Goal: Transaction & Acquisition: Purchase product/service

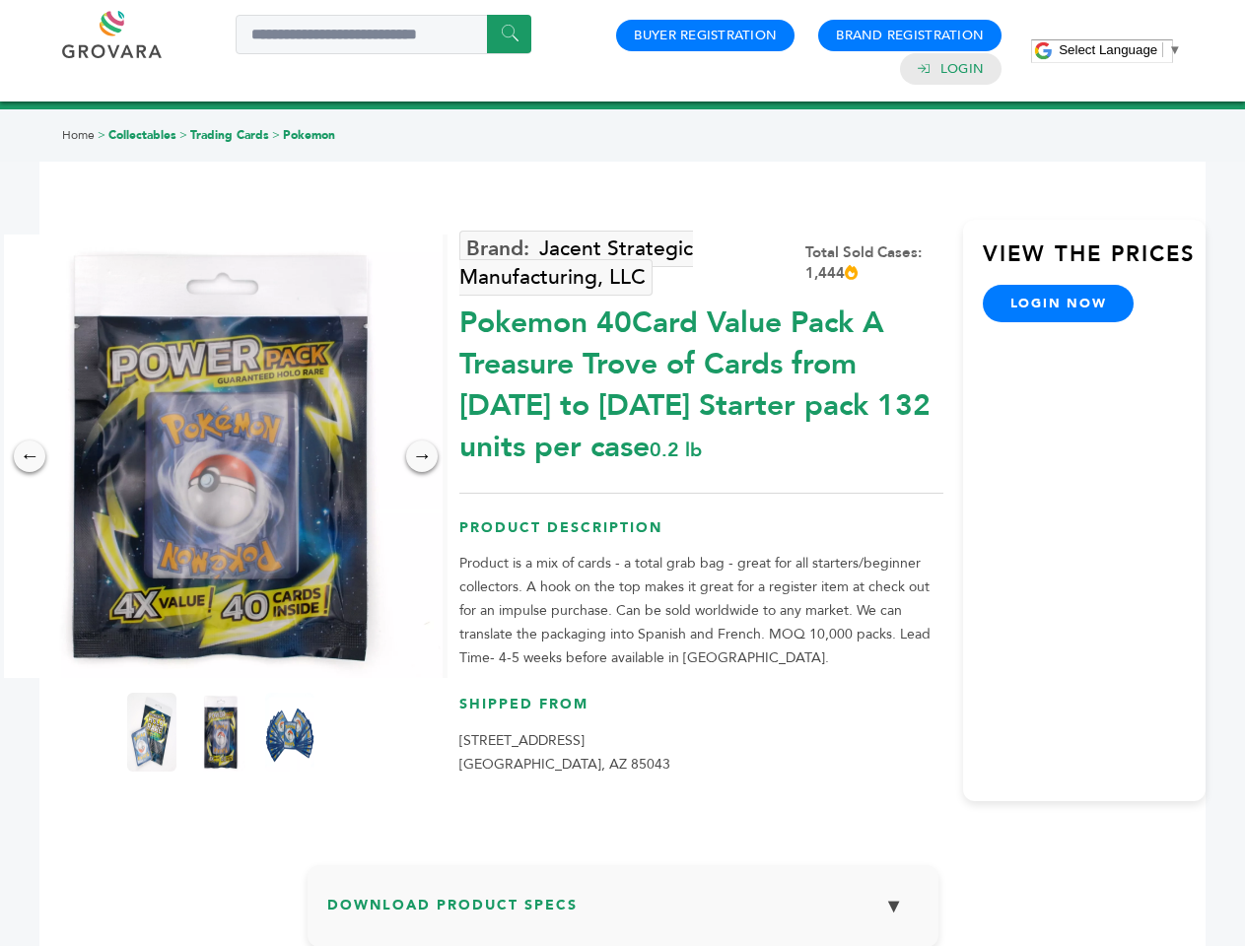
click at [1120, 49] on span "Select Language" at bounding box center [1108, 49] width 99 height 15
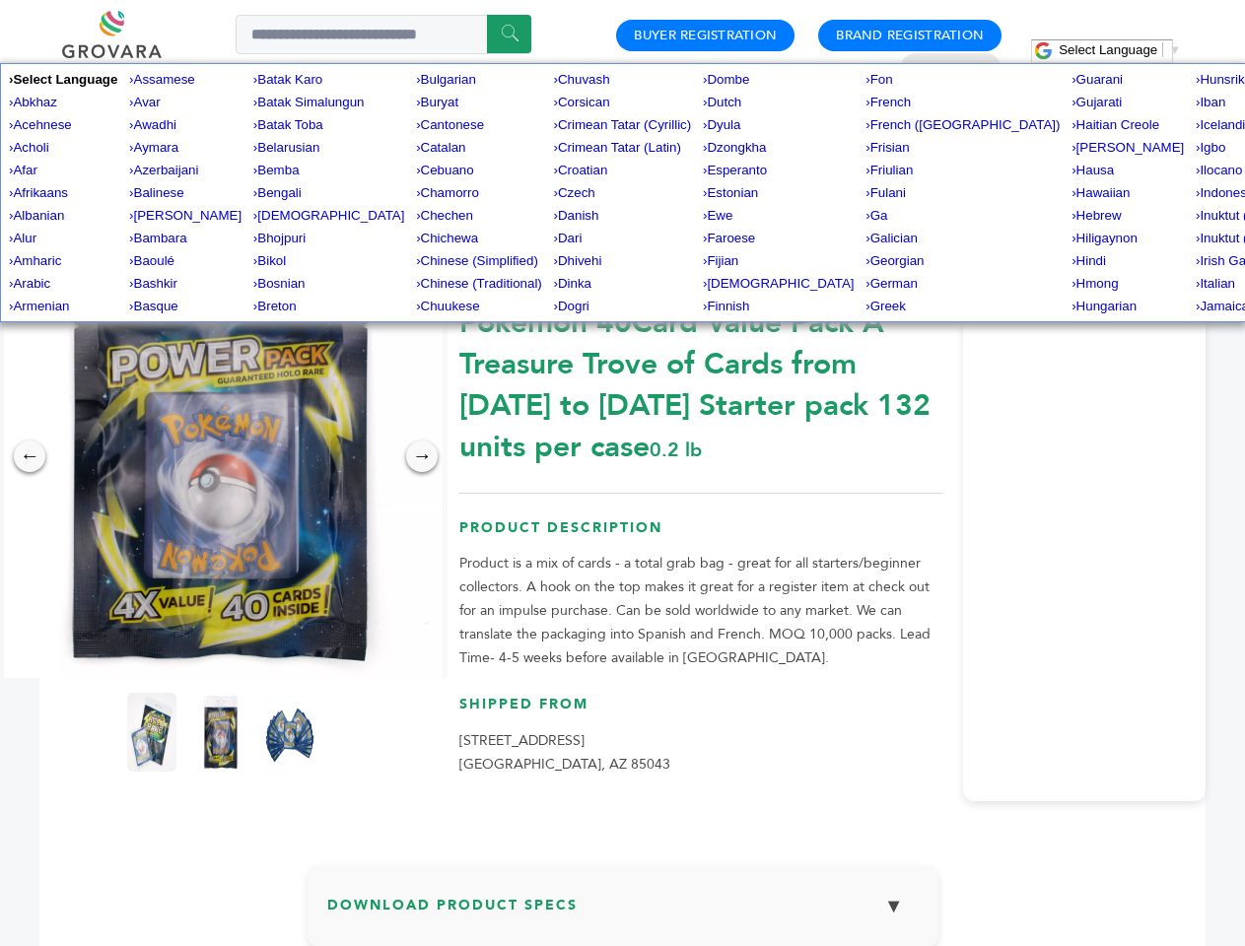
click at [221, 456] on img at bounding box center [221, 457] width 444 height 444
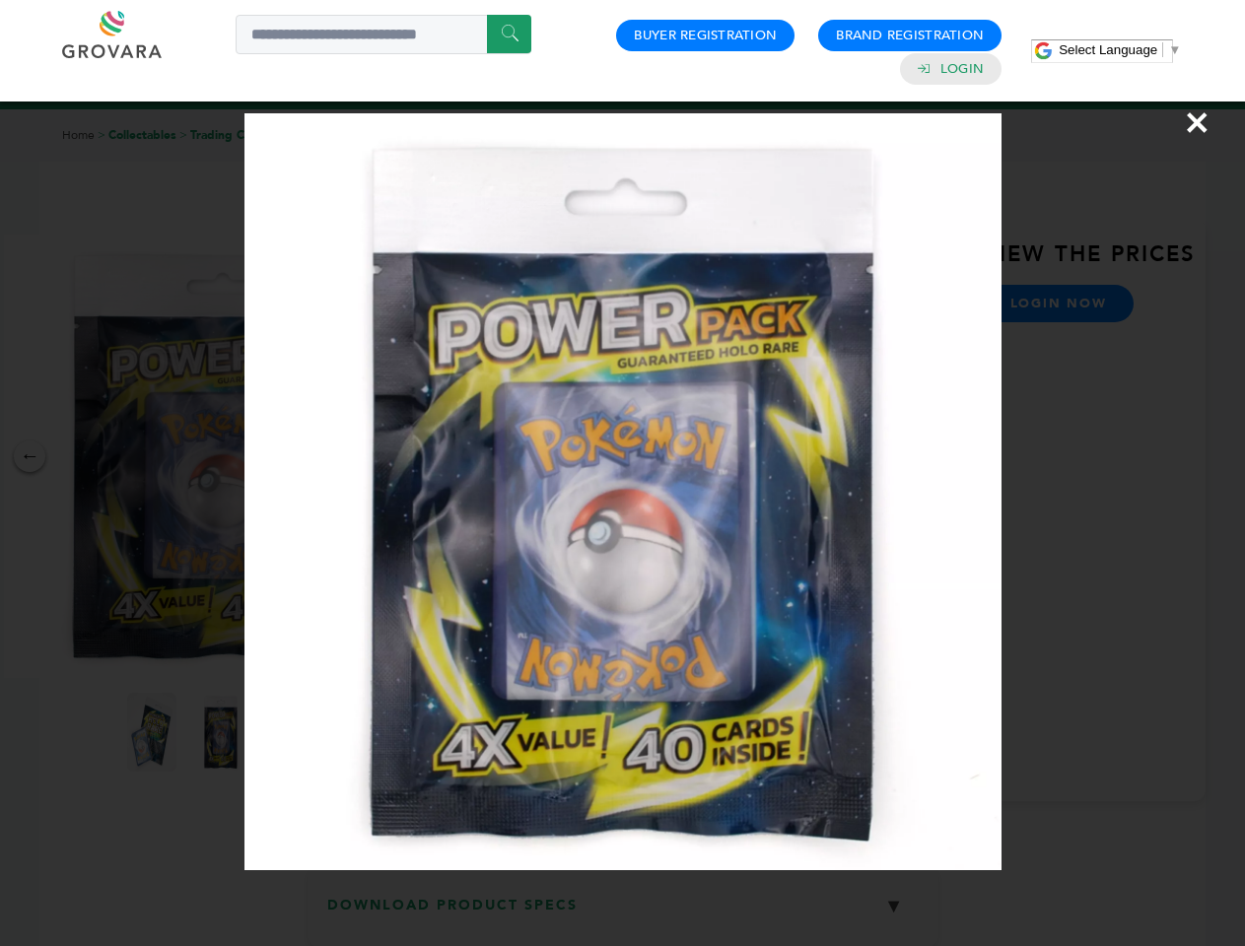
click at [30, 456] on div "×" at bounding box center [622, 473] width 1245 height 946
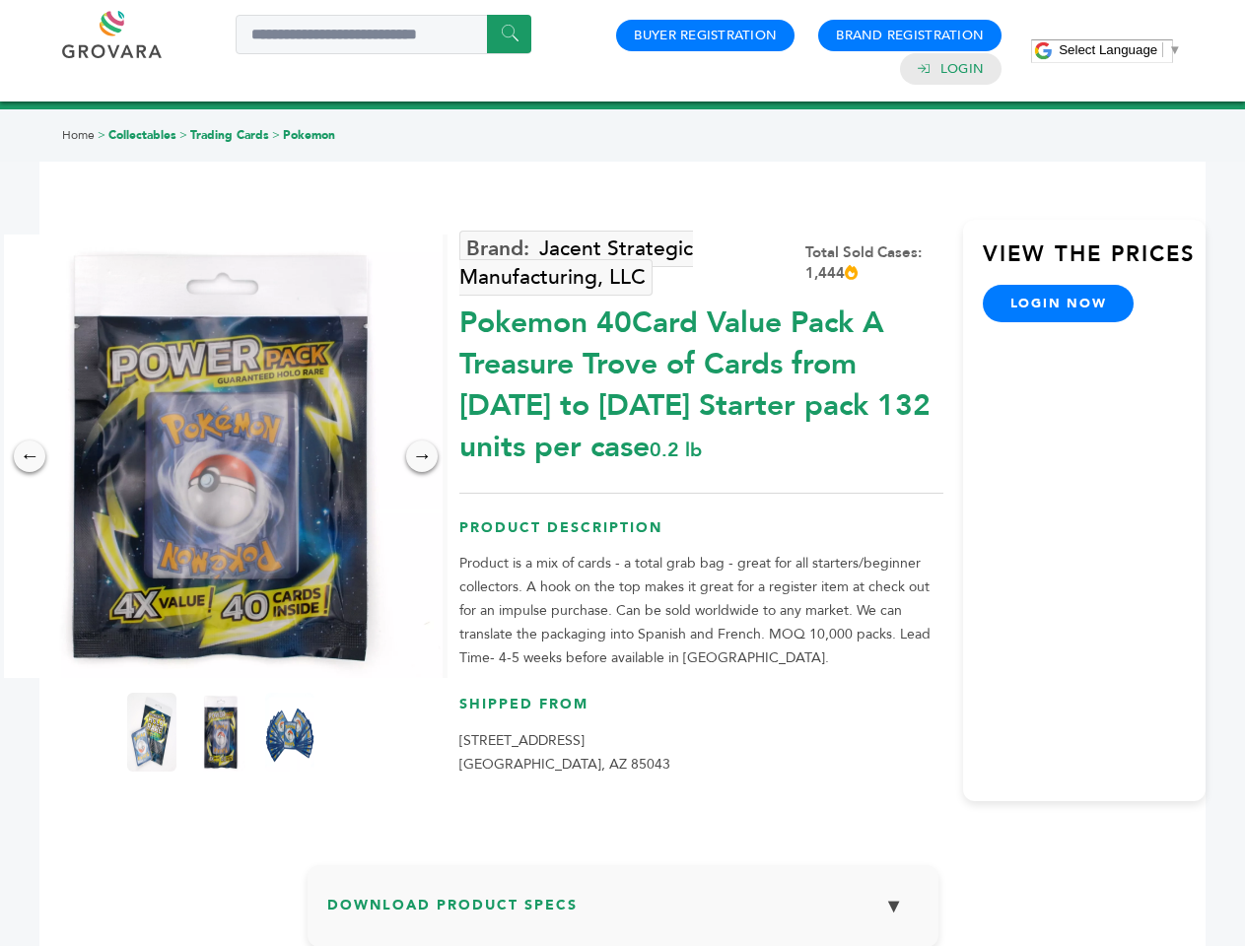
click at [422, 456] on div "→" at bounding box center [422, 457] width 32 height 32
click at [152, 733] on img at bounding box center [151, 732] width 49 height 79
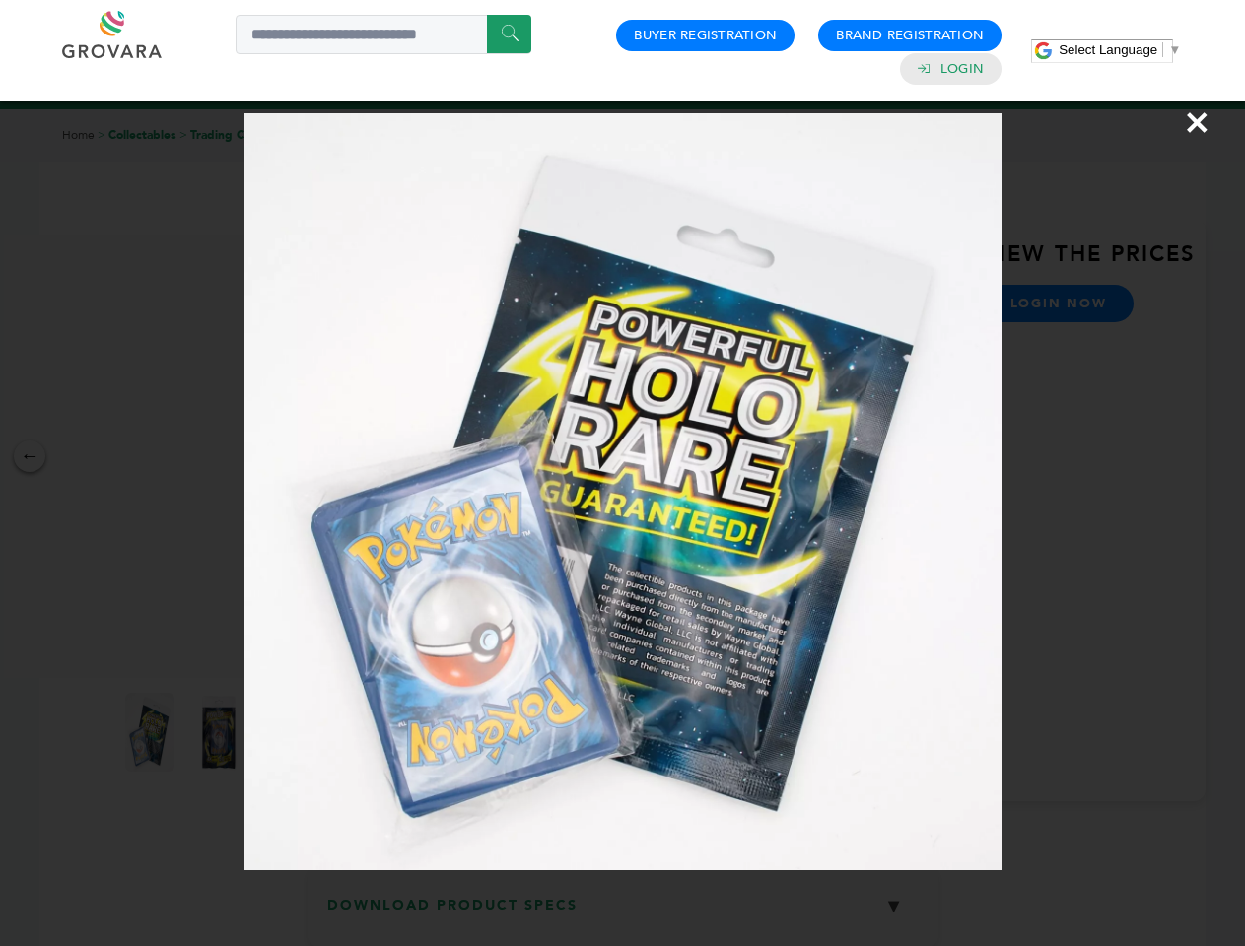
click at [221, 733] on div "×" at bounding box center [622, 473] width 1245 height 946
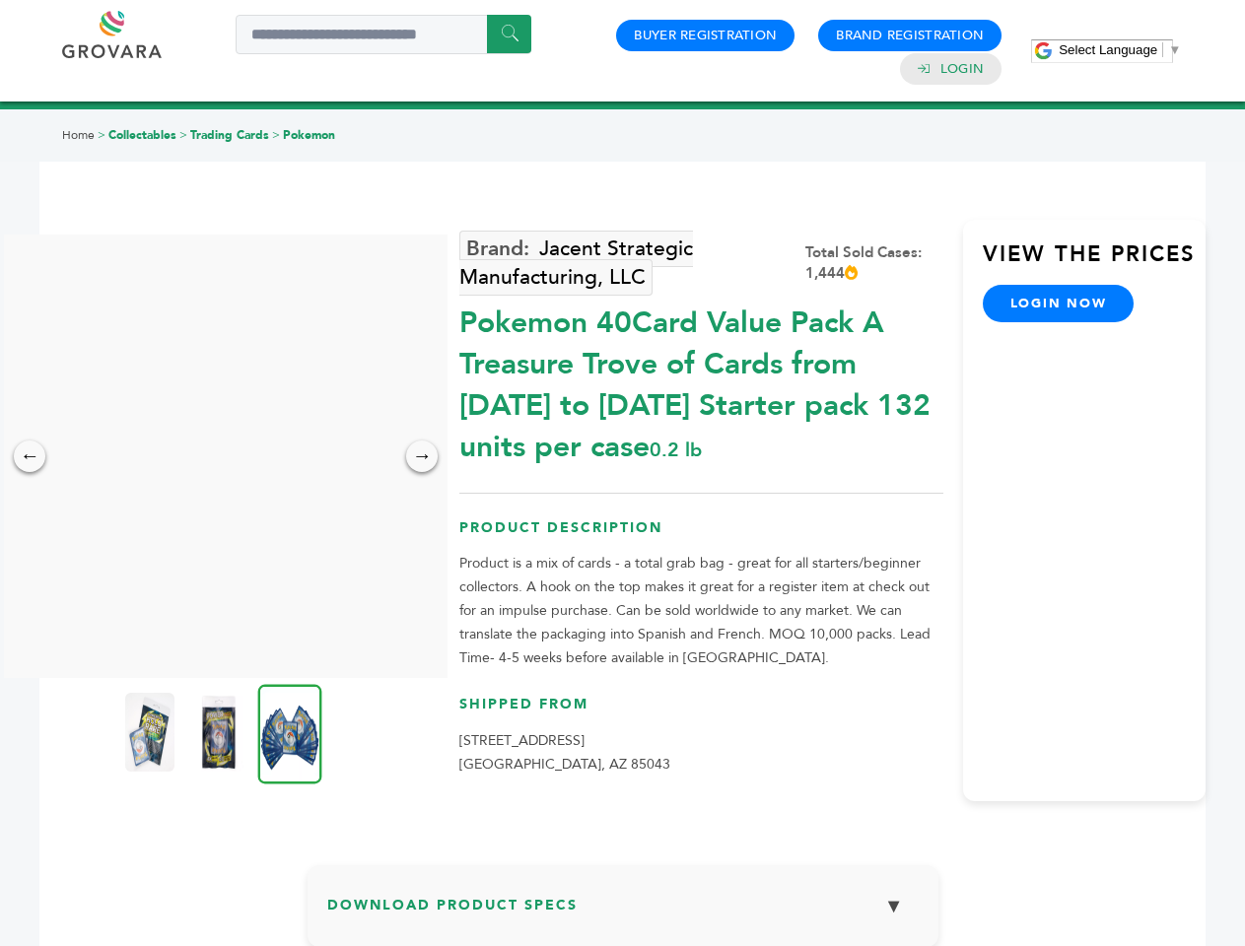
click at [290, 733] on img at bounding box center [290, 734] width 64 height 100
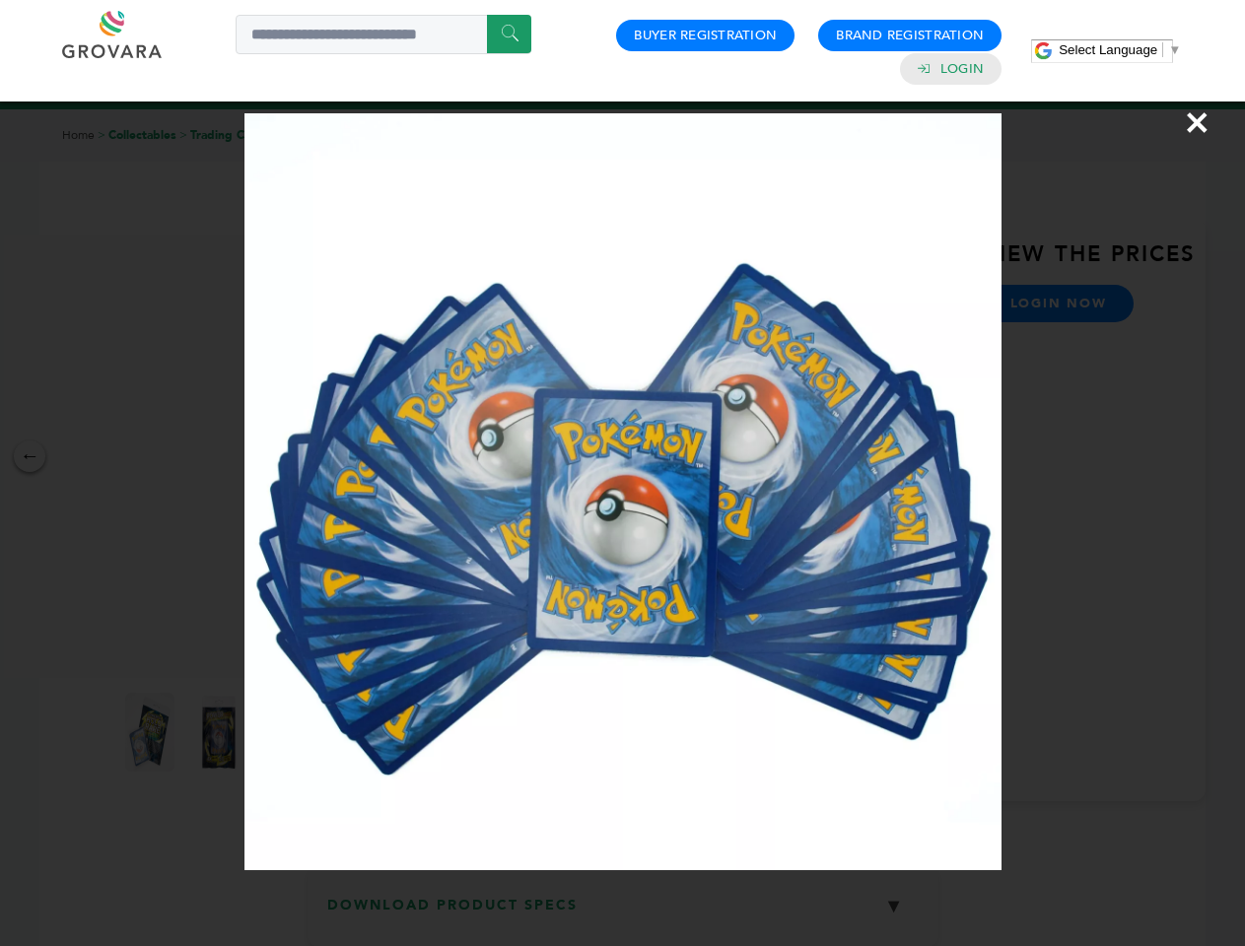
click at [623, 914] on div "×" at bounding box center [622, 473] width 1245 height 946
